Goal: Consume media (video, audio): Consume media (video, audio)

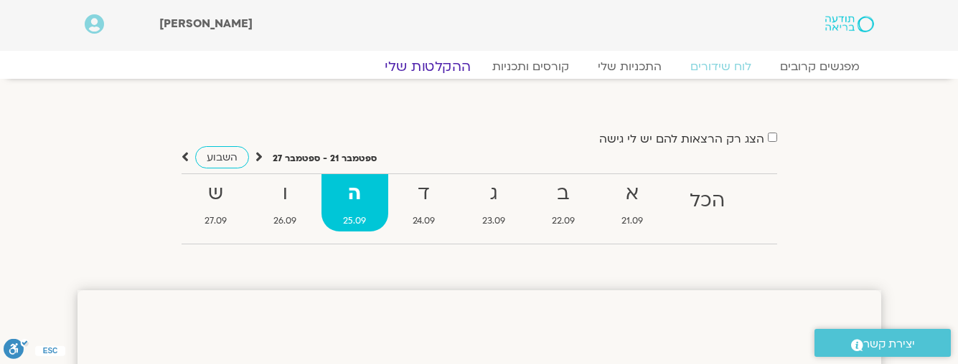
click at [423, 68] on link "ההקלטות שלי" at bounding box center [427, 66] width 121 height 17
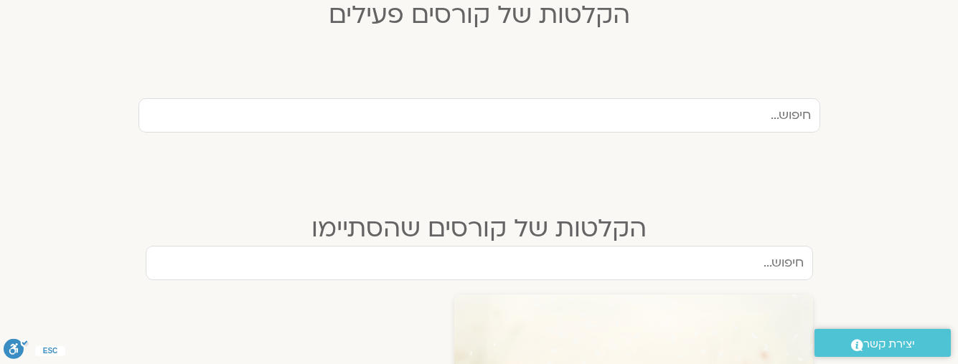
scroll to position [502, 0]
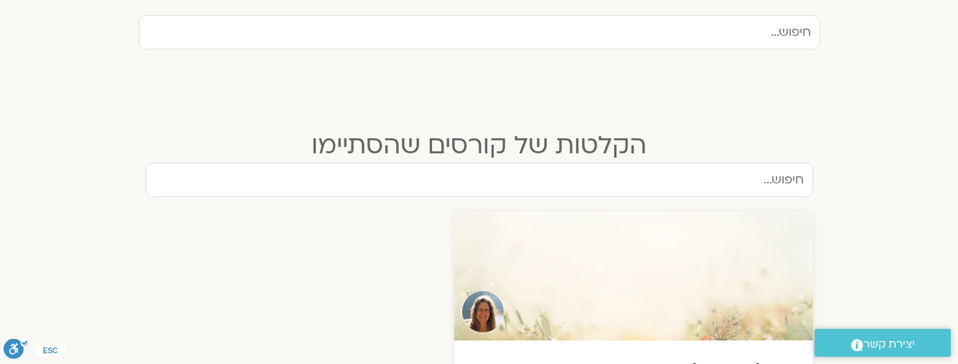
click at [575, 177] on input "text" at bounding box center [479, 180] width 667 height 34
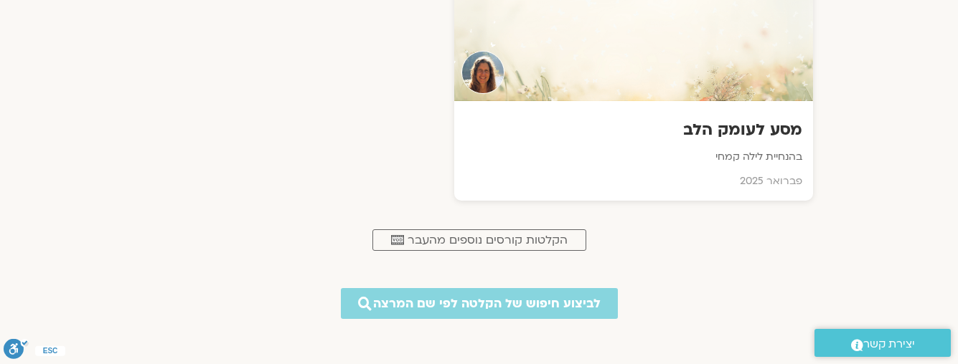
scroll to position [789, 0]
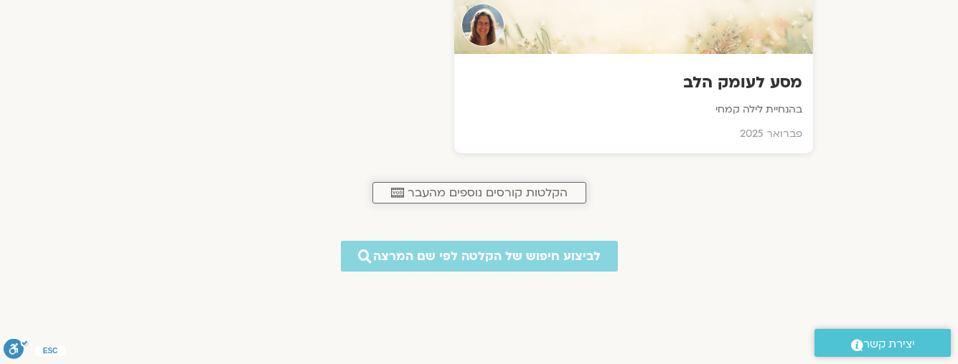
click at [524, 192] on span "הקלטות קורסים נוספים מהעבר" at bounding box center [488, 193] width 160 height 13
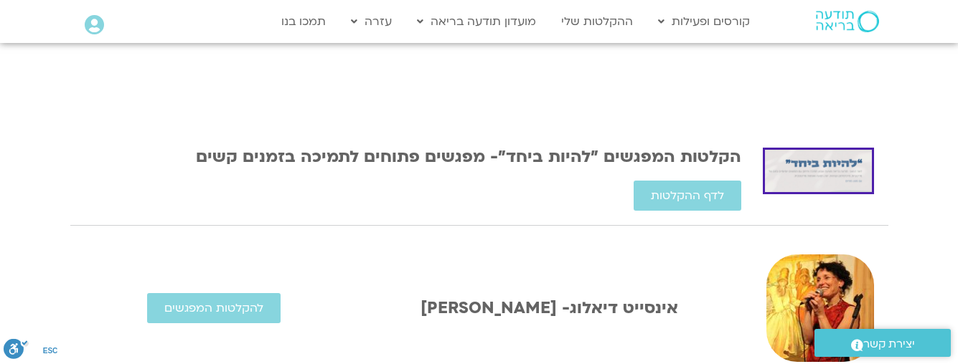
scroll to position [287, 0]
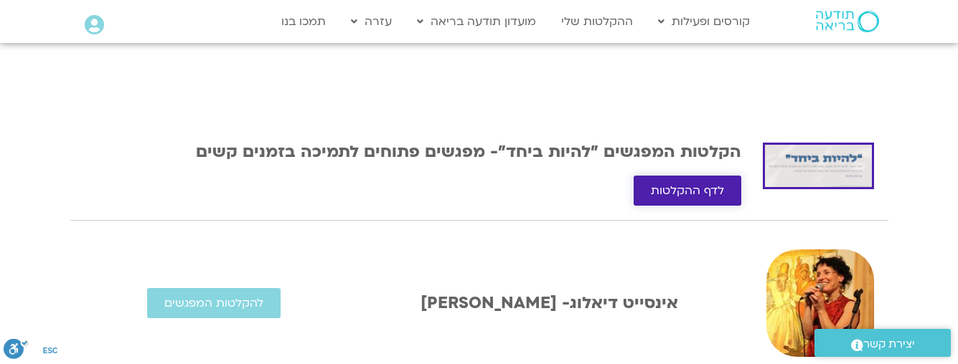
click at [659, 192] on span "לדף ההקלטות" at bounding box center [687, 190] width 73 height 13
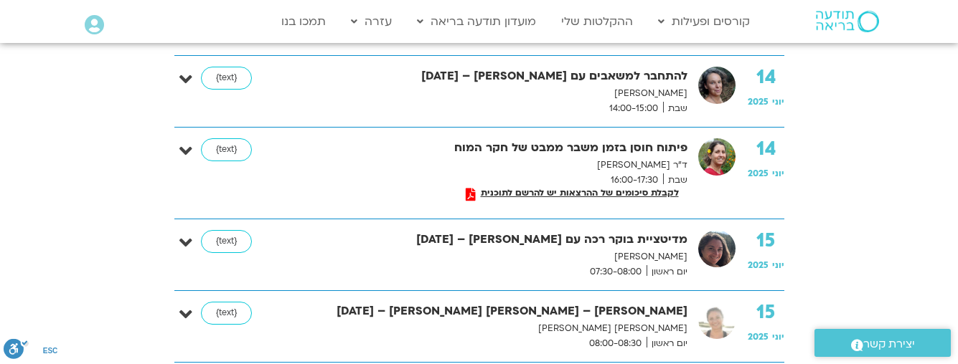
scroll to position [646, 0]
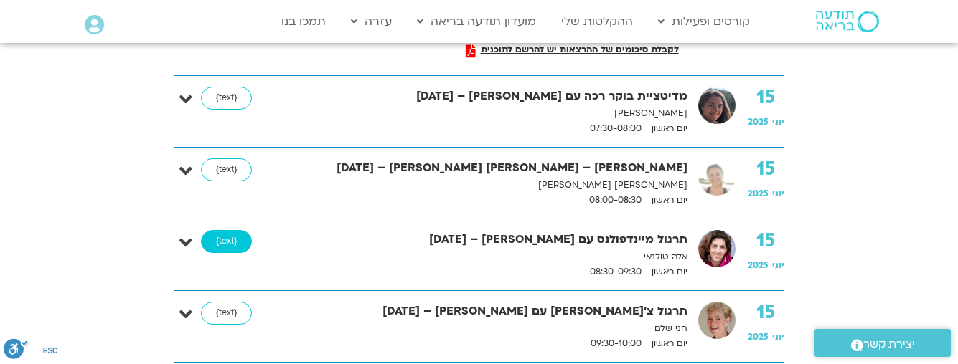
click at [231, 242] on link "{text}" at bounding box center [226, 241] width 51 height 23
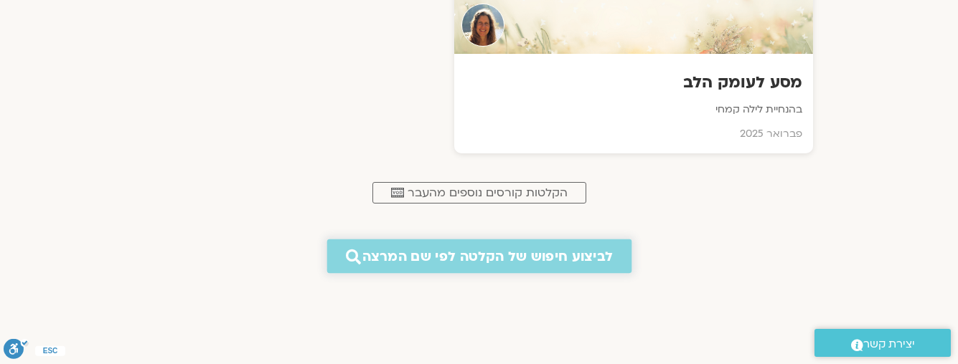
click at [548, 253] on span "לביצוע חיפוש של הקלטה לפי שם המרצה" at bounding box center [487, 256] width 250 height 15
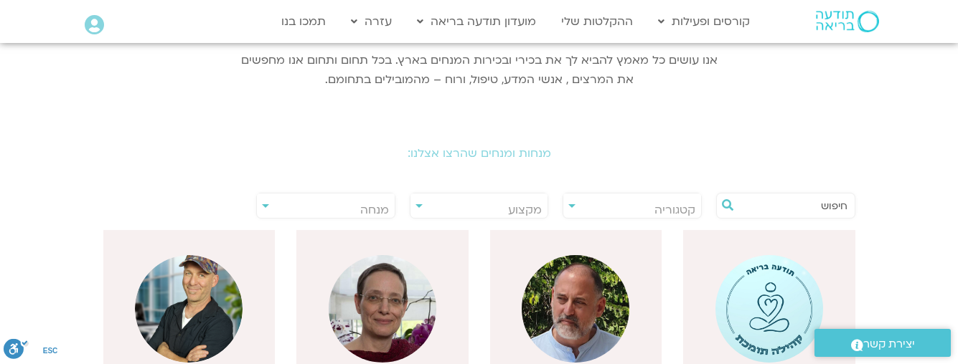
scroll to position [215, 0]
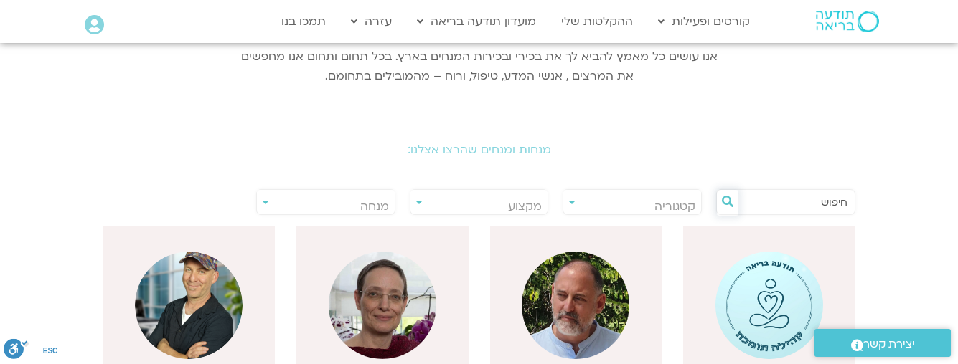
click at [724, 202] on icon at bounding box center [727, 201] width 11 height 11
click at [780, 205] on input "text" at bounding box center [792, 202] width 109 height 24
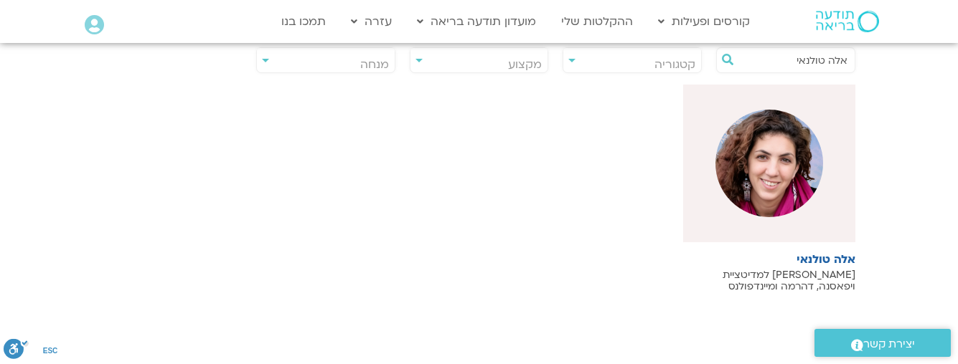
scroll to position [359, 0]
type input "אלה טולנאי"
click at [816, 277] on p "מורה למדיטציית ויפאסנה, דהרמה ומיינדפולנס" at bounding box center [769, 279] width 172 height 23
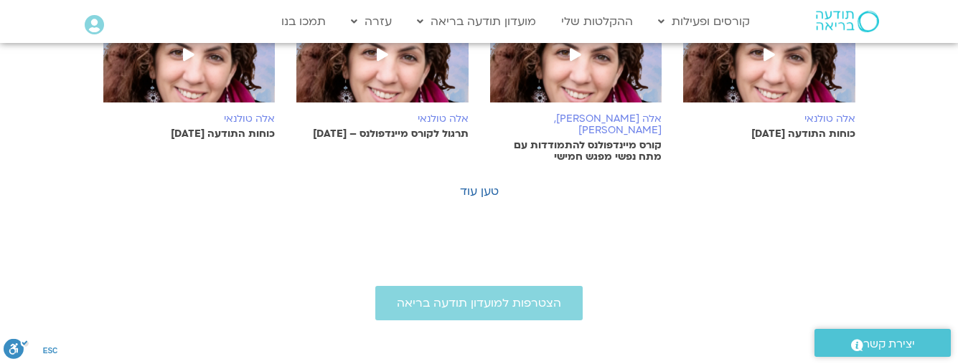
scroll to position [1005, 0]
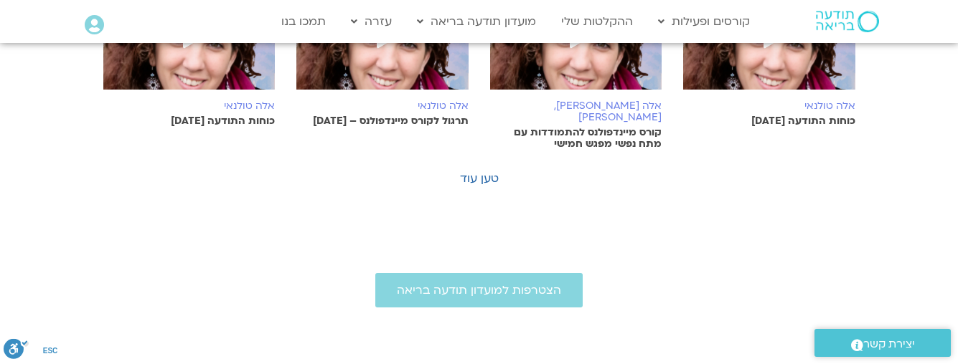
click at [778, 116] on p "כוחות התודעה [DATE]" at bounding box center [769, 121] width 172 height 11
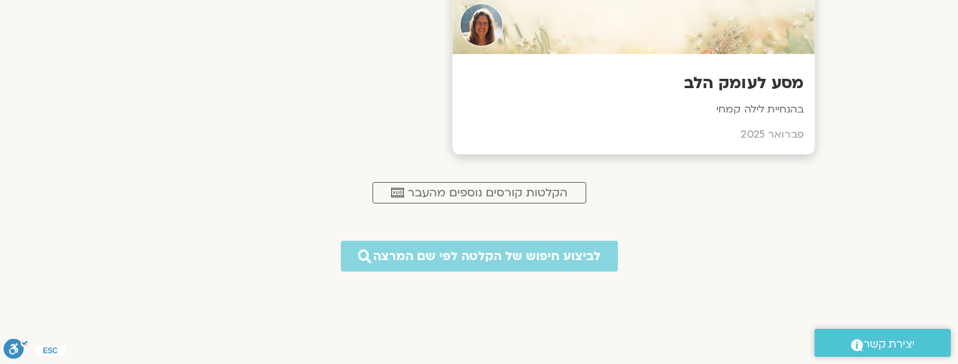
click at [724, 107] on p "בהנחיית לילה קמחי" at bounding box center [633, 110] width 341 height 18
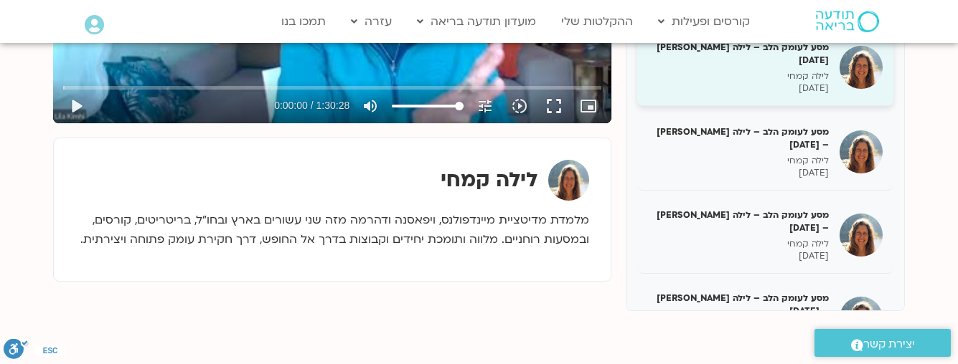
scroll to position [431, 0]
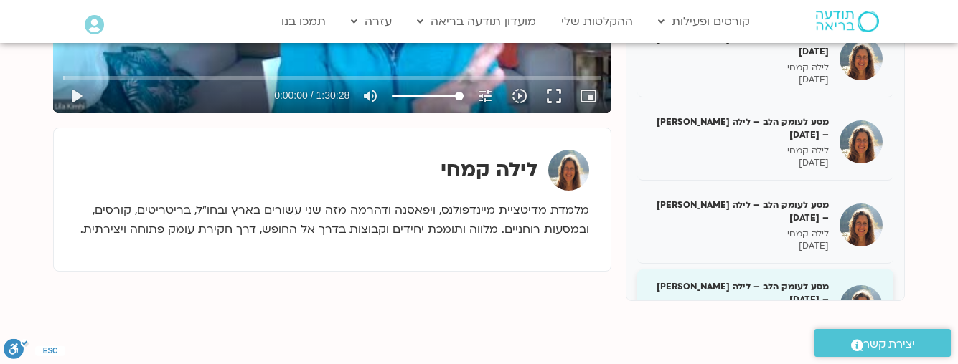
click at [748, 281] on div "מסע לעומק הלב – לילה [PERSON_NAME] – [DATE] לילה [PERSON_NAME] [DATE]" at bounding box center [738, 308] width 181 height 54
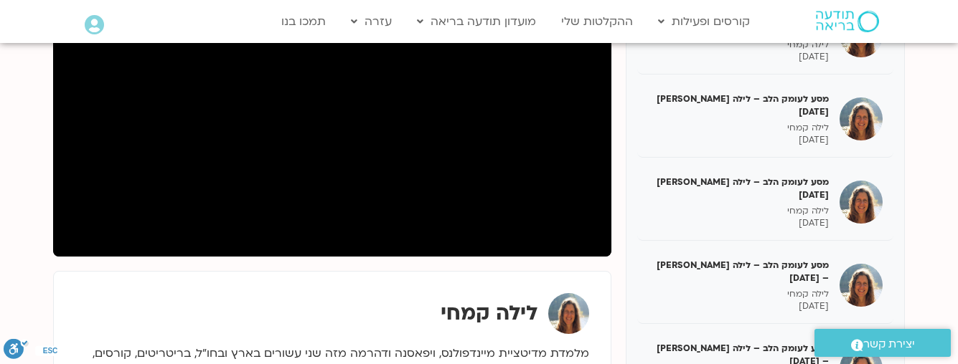
scroll to position [215, 0]
